Goal: Check status: Check status

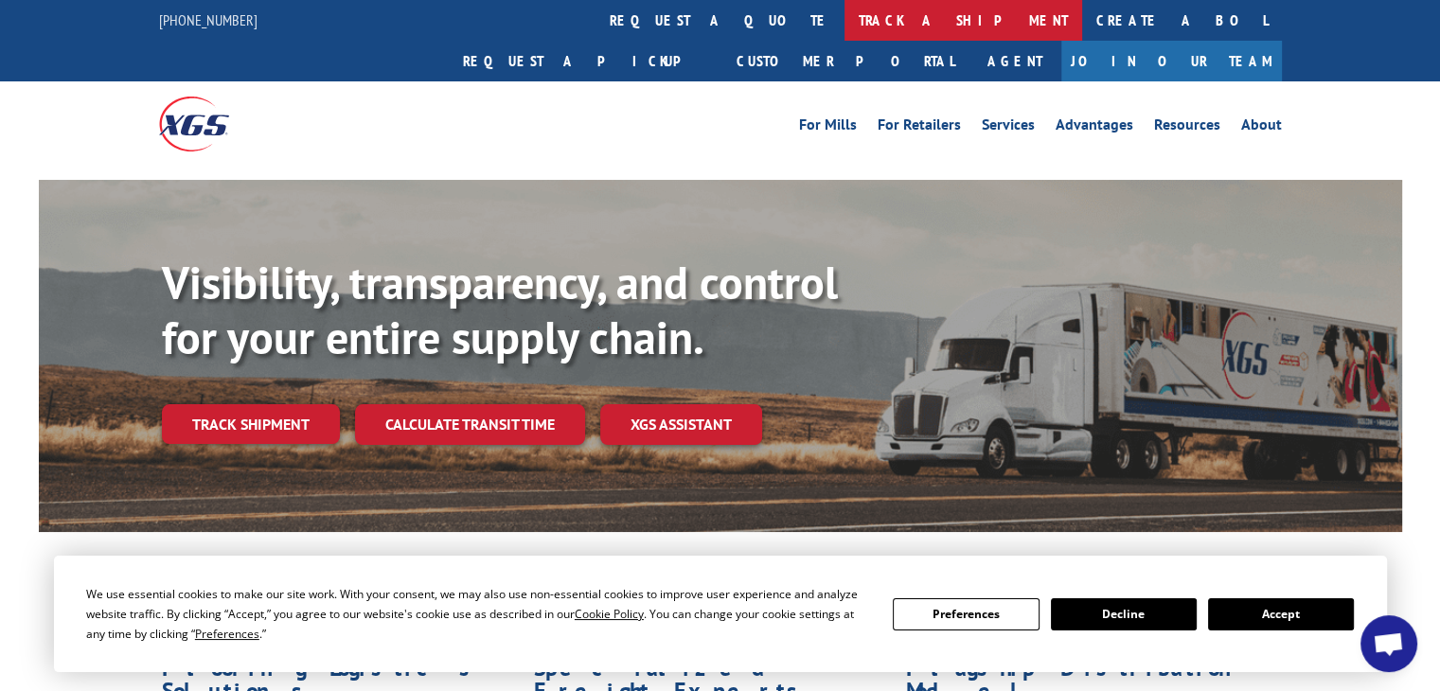
click at [844, 16] on link "track a shipment" at bounding box center [963, 20] width 238 height 41
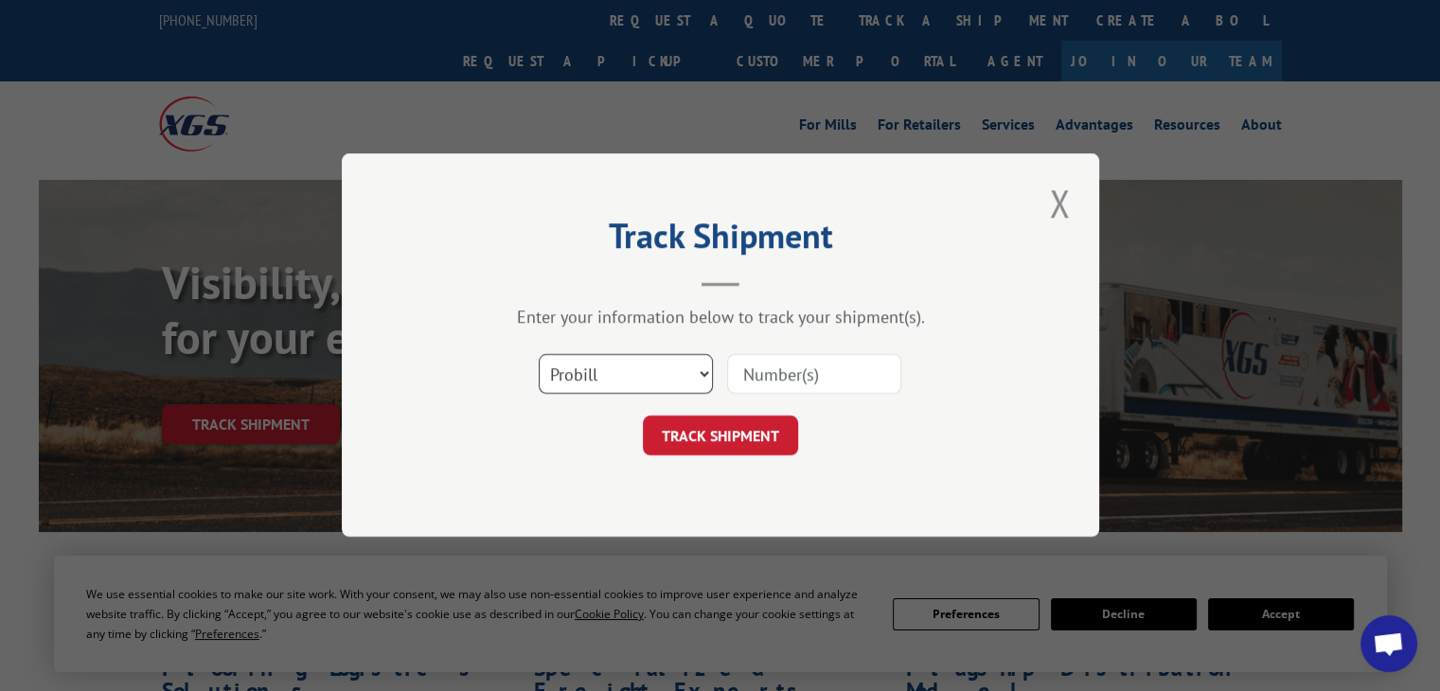
click at [684, 377] on select "Select category... Probill BOL PO" at bounding box center [626, 375] width 174 height 40
click at [539, 355] on select "Select category... Probill BOL PO" at bounding box center [626, 375] width 174 height 40
click at [760, 380] on input at bounding box center [814, 375] width 174 height 40
paste input "6271897"
type input "6271897"
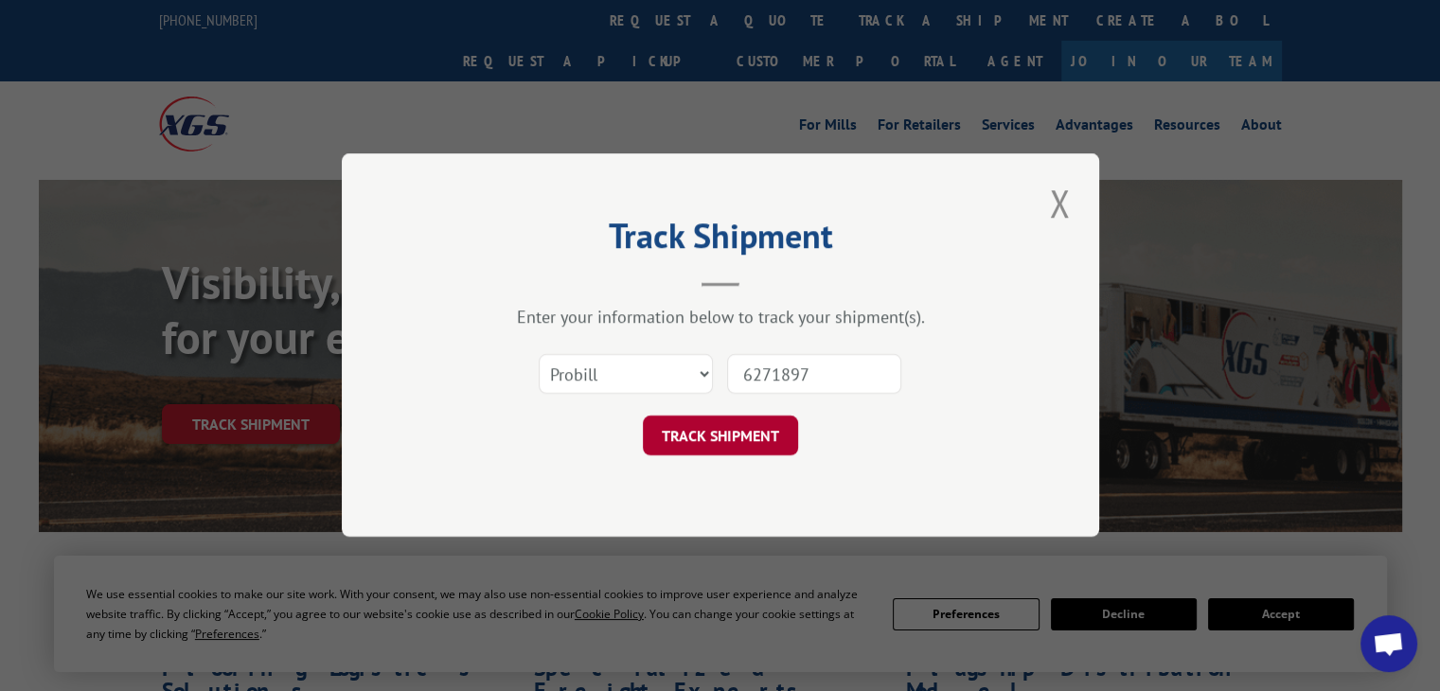
click at [770, 439] on button "TRACK SHIPMENT" at bounding box center [720, 437] width 155 height 40
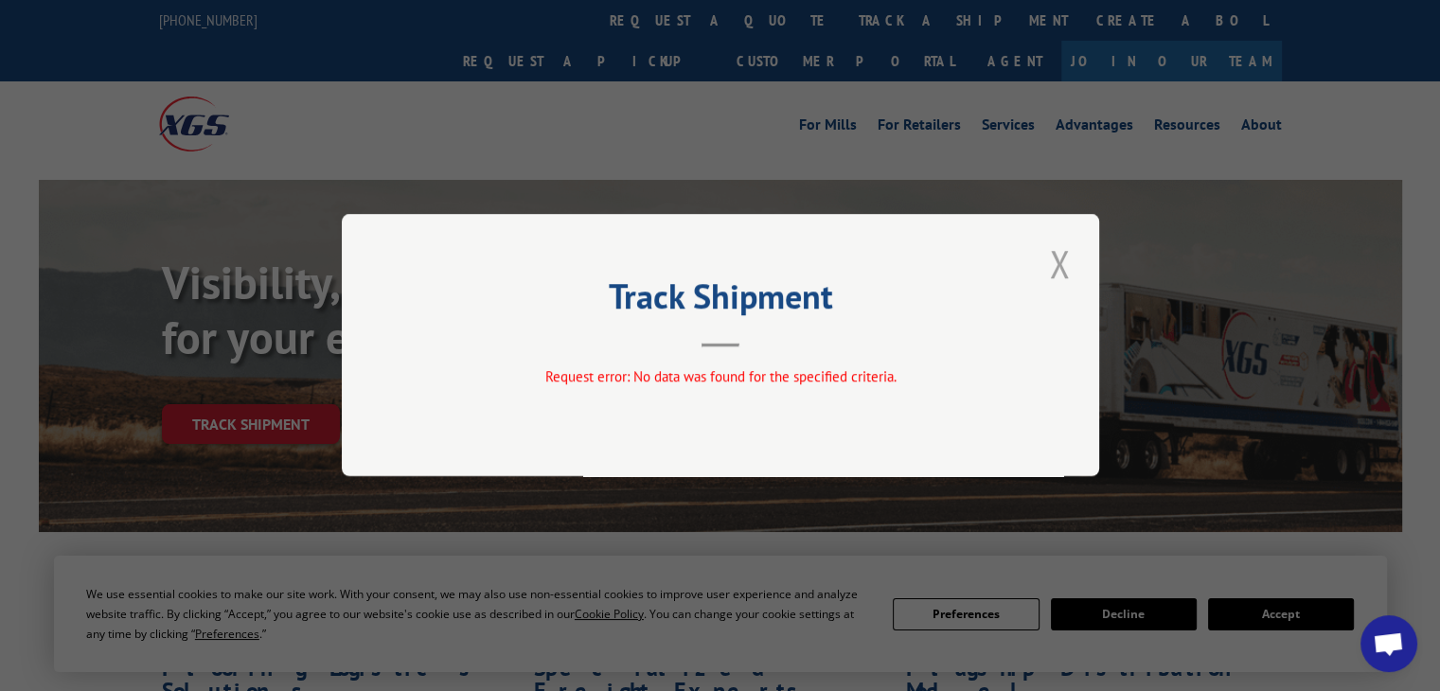
click at [1055, 266] on button "Close modal" at bounding box center [1059, 264] width 32 height 52
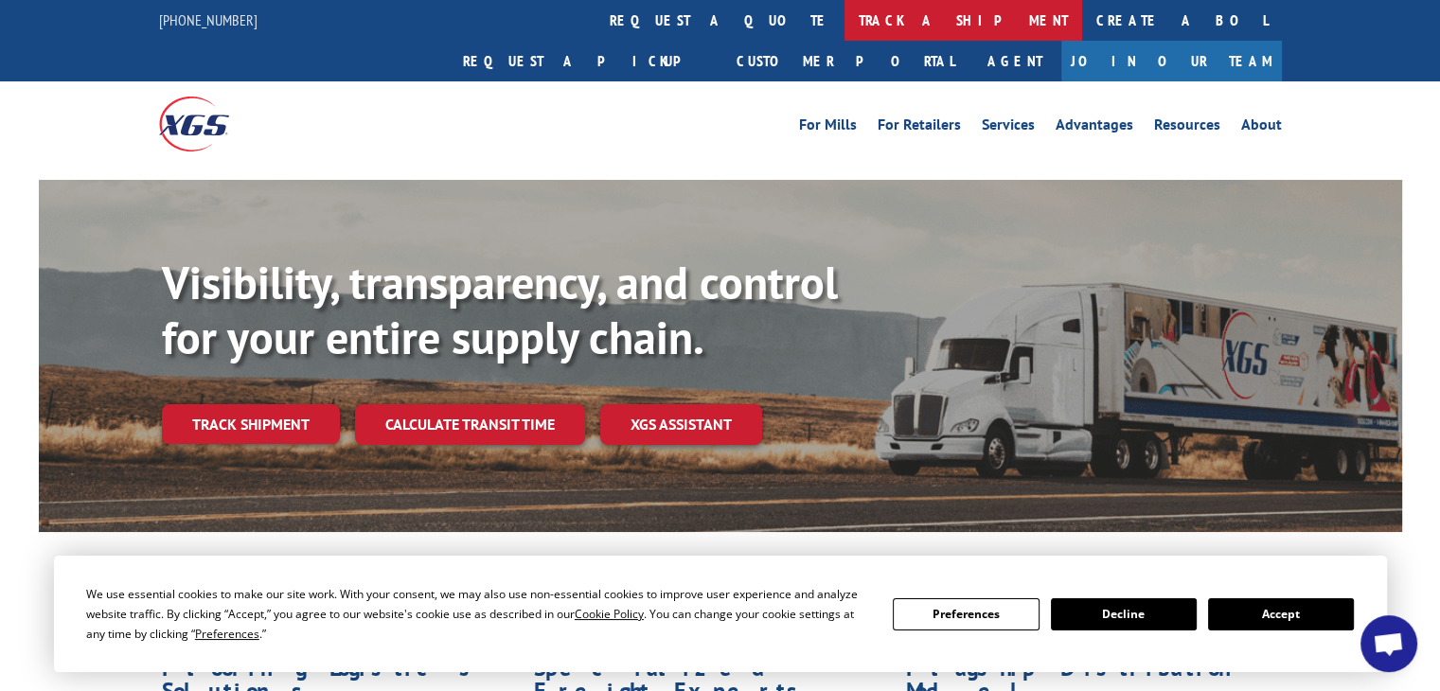
click at [844, 25] on link "track a shipment" at bounding box center [963, 20] width 238 height 41
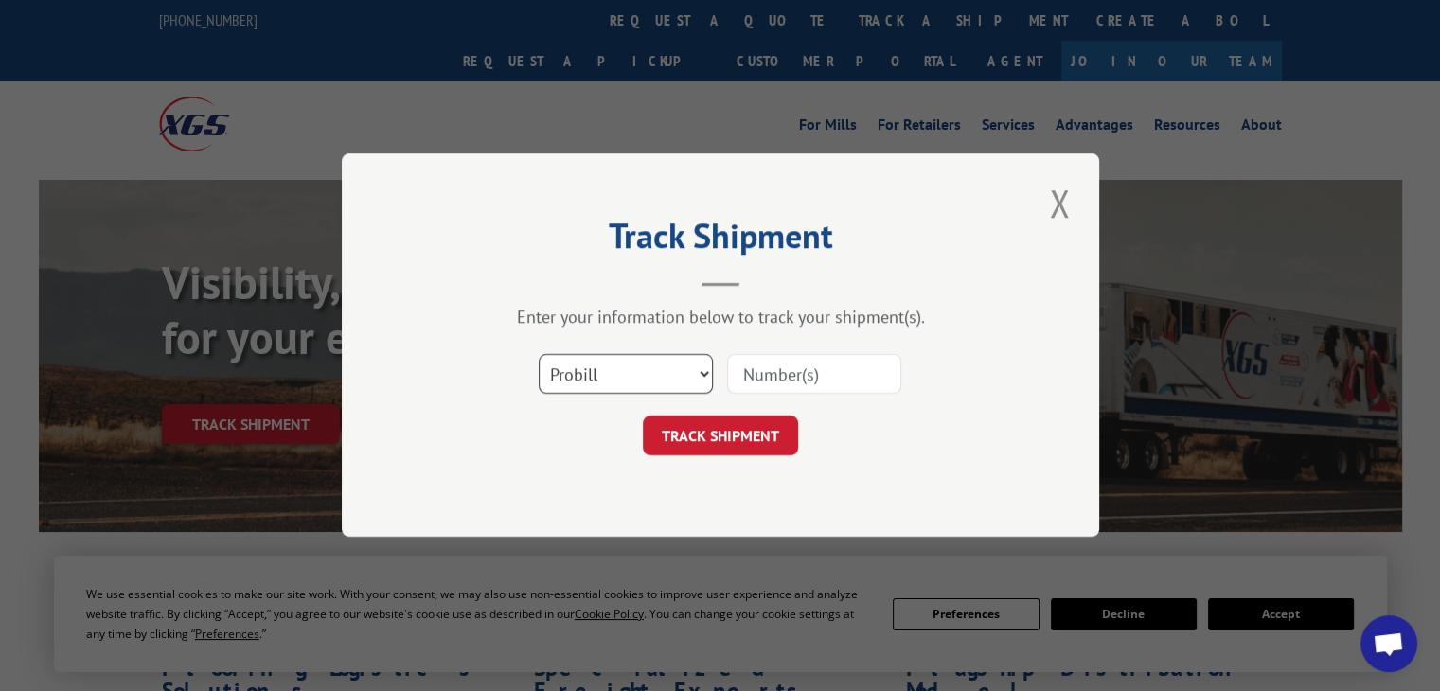
click at [651, 377] on select "Select category... Probill BOL PO" at bounding box center [626, 375] width 174 height 40
select select "bol"
click at [539, 355] on select "Select category... Probill BOL PO" at bounding box center [626, 375] width 174 height 40
paste input "6271897"
type input "6271897"
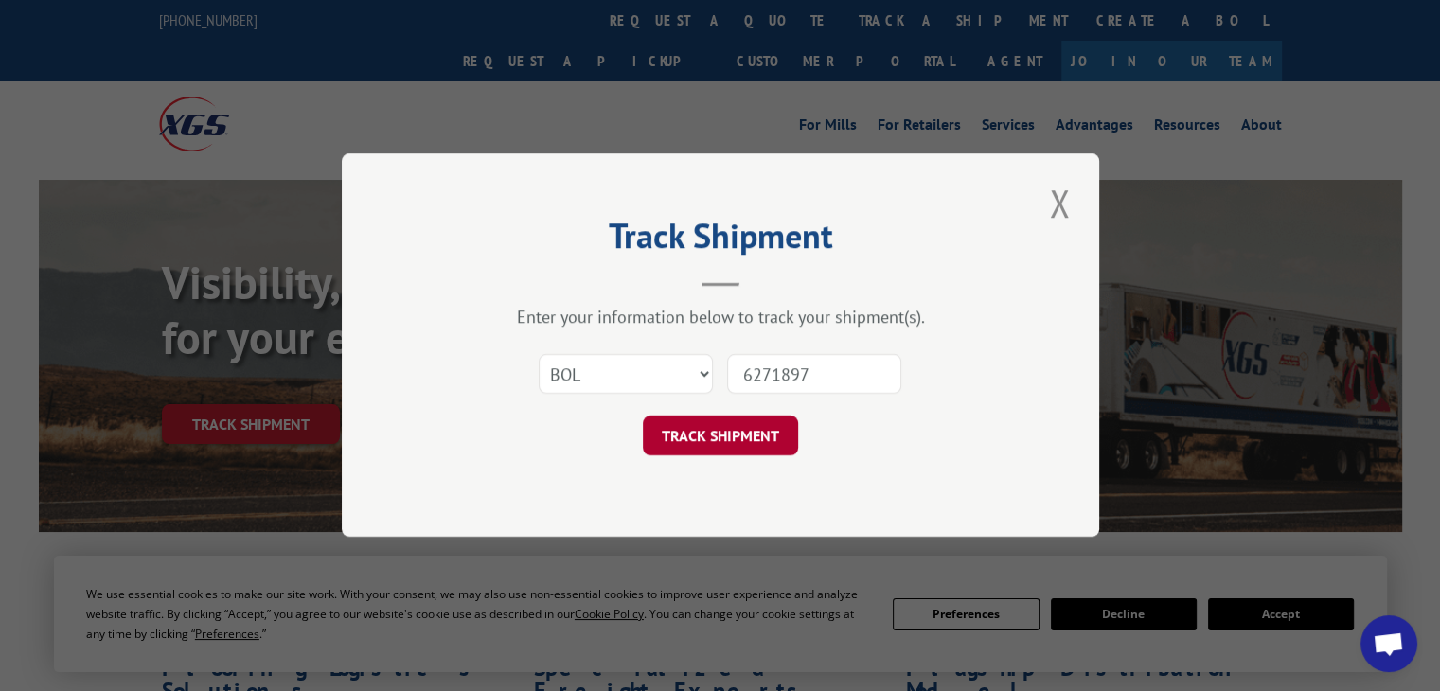
click at [733, 433] on button "TRACK SHIPMENT" at bounding box center [720, 437] width 155 height 40
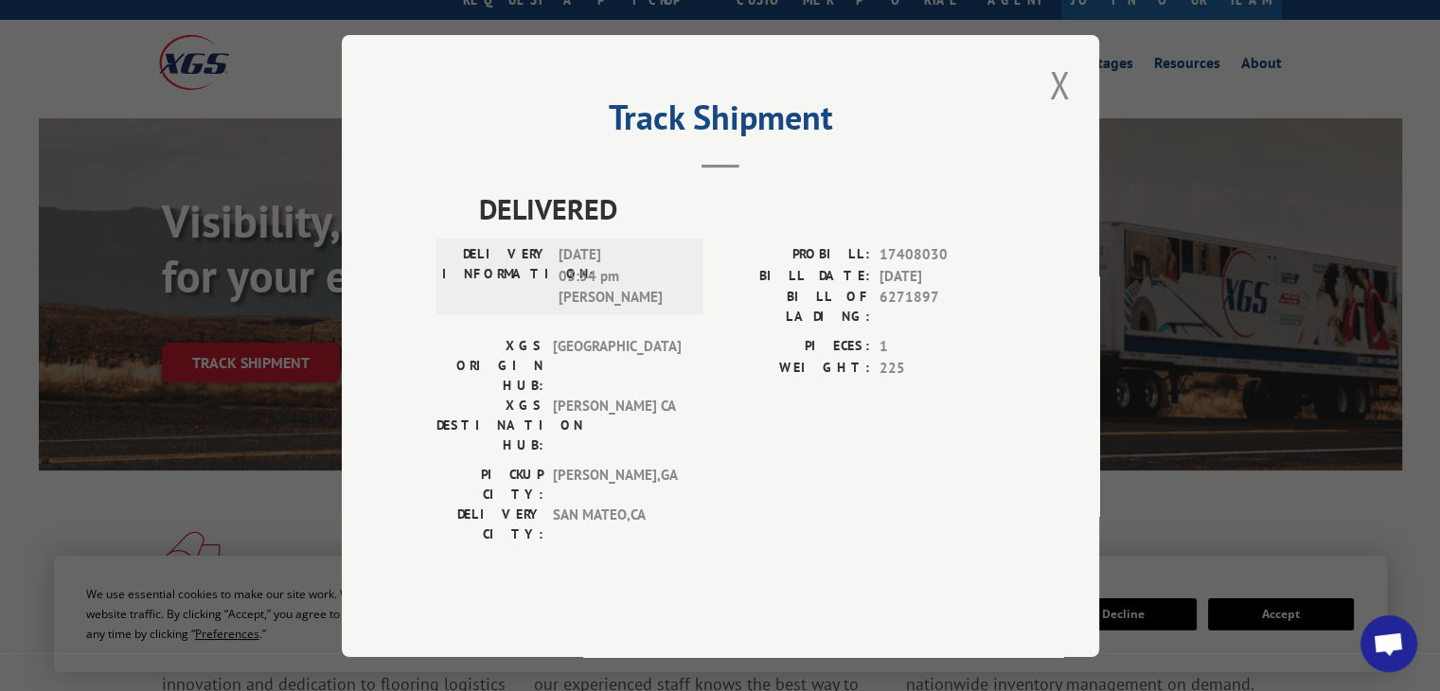
scroll to position [95, 0]
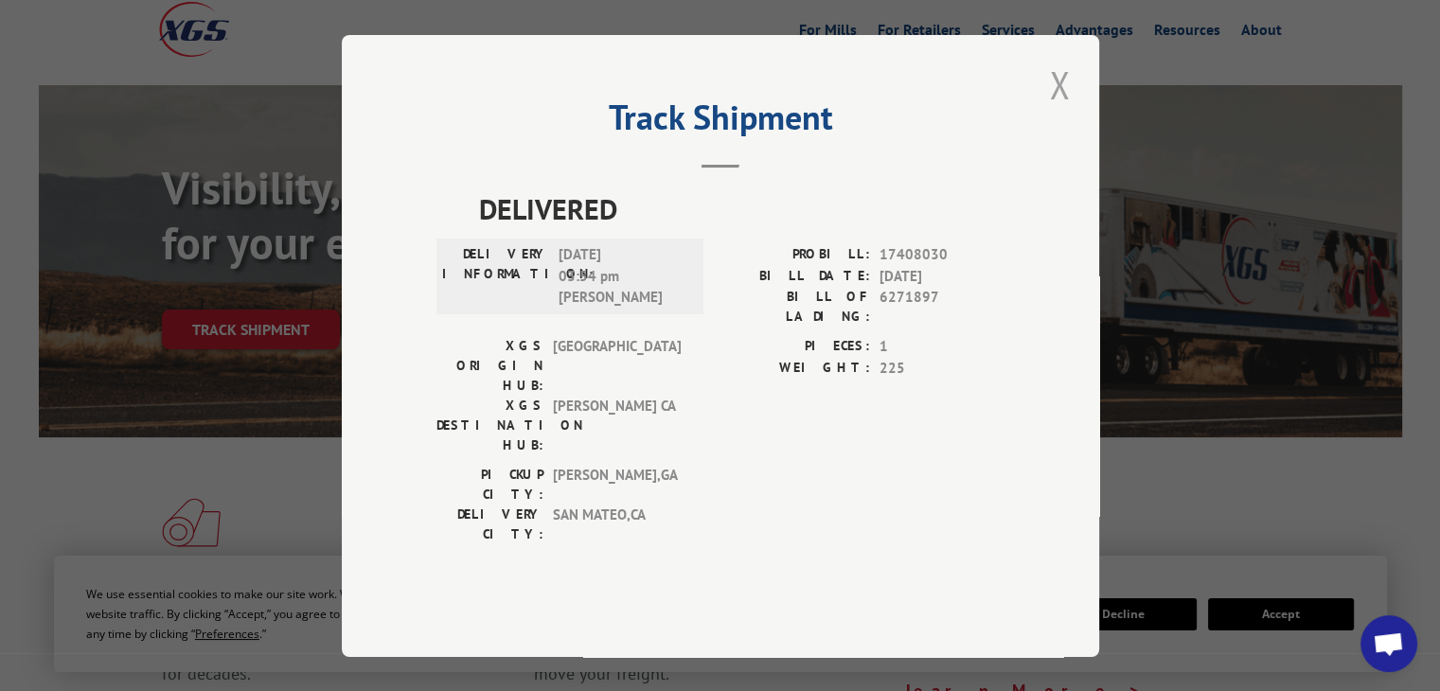
click at [1064, 111] on button "Close modal" at bounding box center [1059, 85] width 32 height 52
